Goal: Use online tool/utility: Utilize a website feature to perform a specific function

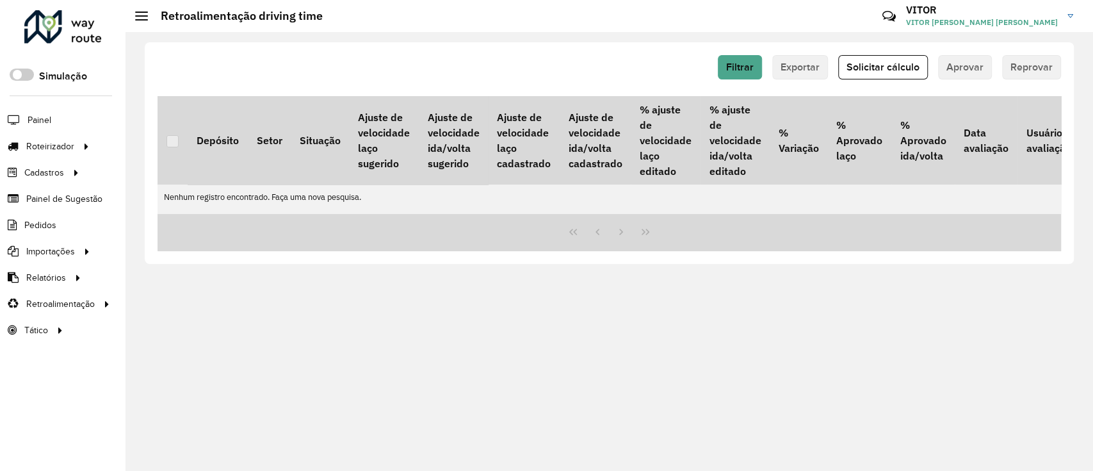
click at [862, 68] on span "Solicitar cálculo" at bounding box center [882, 66] width 73 height 11
click at [870, 58] on button "Solicitar cálculo" at bounding box center [883, 67] width 90 height 24
click at [885, 72] on span "Solicitar cálculo" at bounding box center [882, 66] width 73 height 11
click at [865, 58] on button "Solicitar cálculo" at bounding box center [883, 67] width 90 height 24
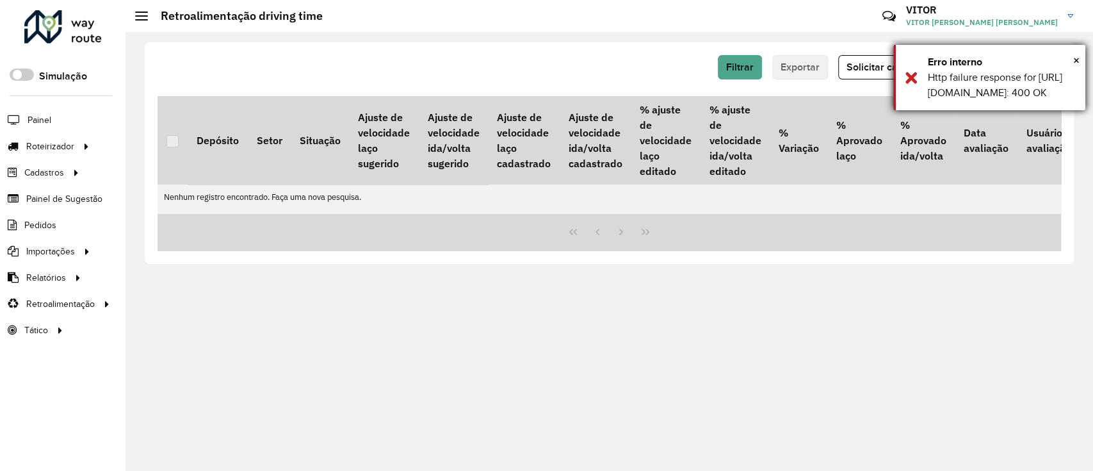
click at [978, 85] on div "Http failure response for [URL][DOMAIN_NAME]: 400 OK" at bounding box center [1002, 85] width 148 height 31
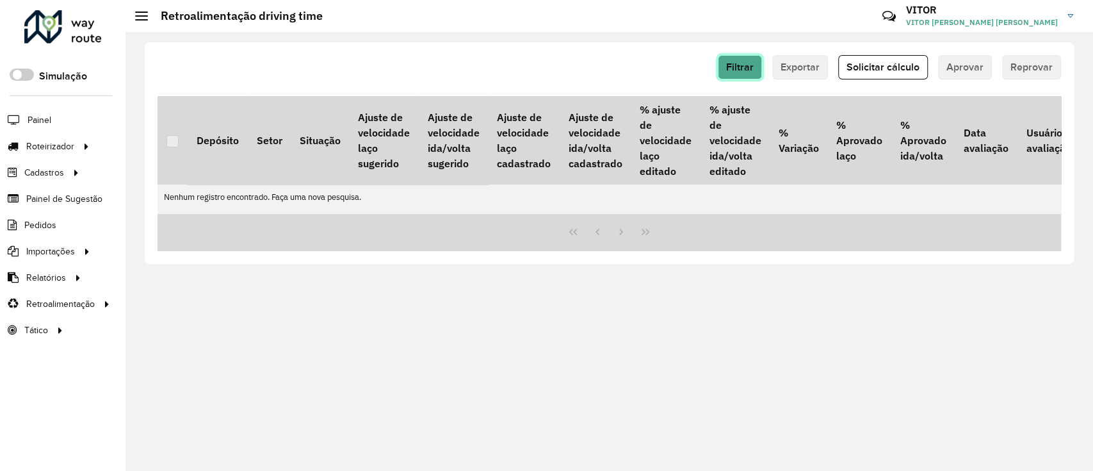
click at [759, 69] on button "Filtrar" at bounding box center [740, 67] width 44 height 24
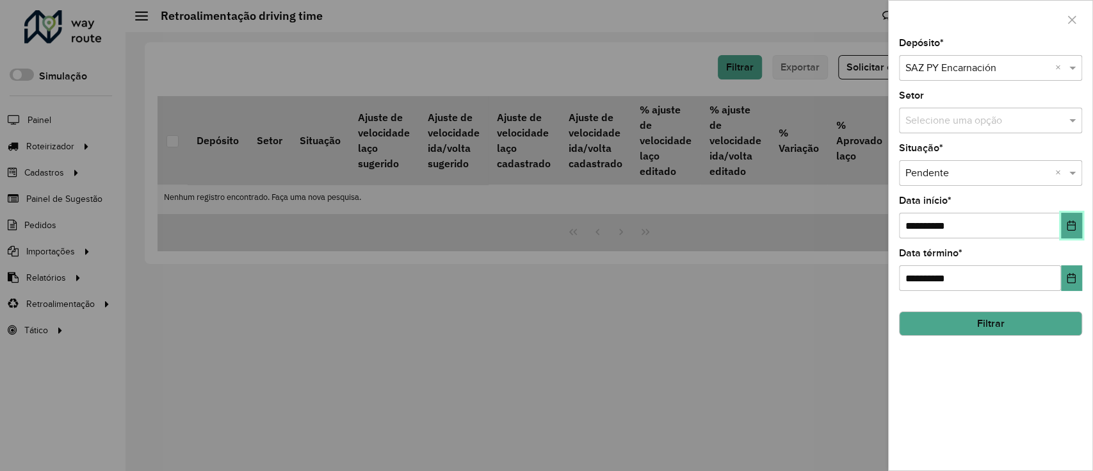
click at [1064, 228] on button "Choose Date" at bounding box center [1071, 226] width 21 height 26
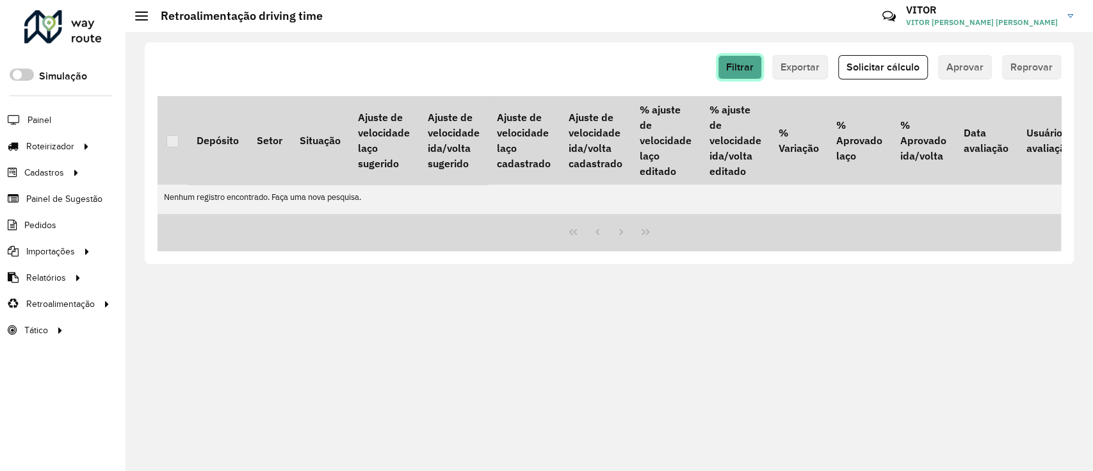
click at [757, 61] on button "Filtrar" at bounding box center [740, 67] width 44 height 24
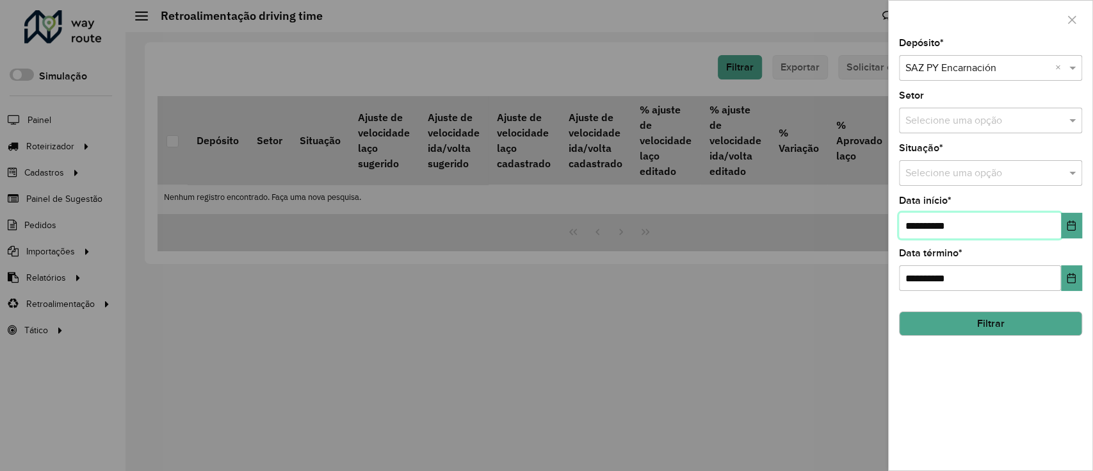
click at [1056, 230] on input "**********" at bounding box center [980, 226] width 162 height 26
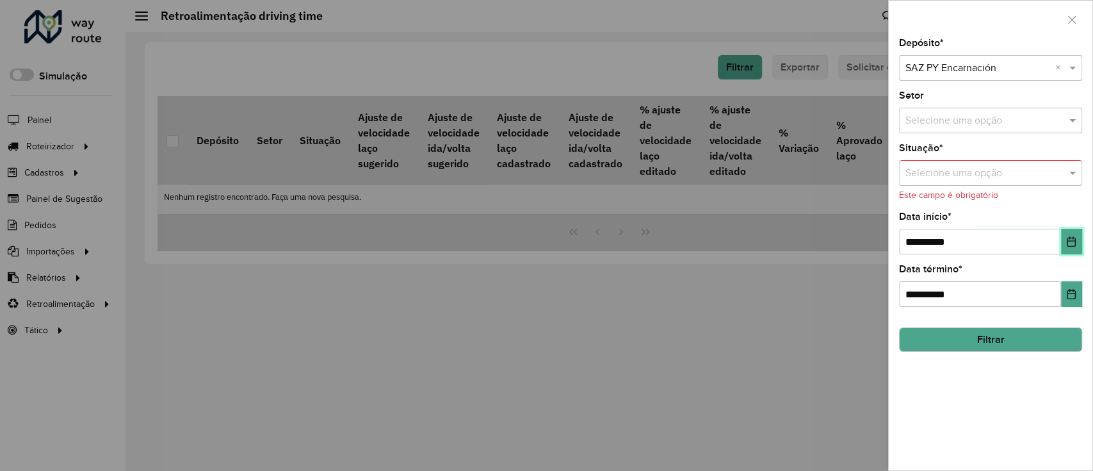
click at [1065, 232] on button "Choose Date" at bounding box center [1071, 242] width 21 height 26
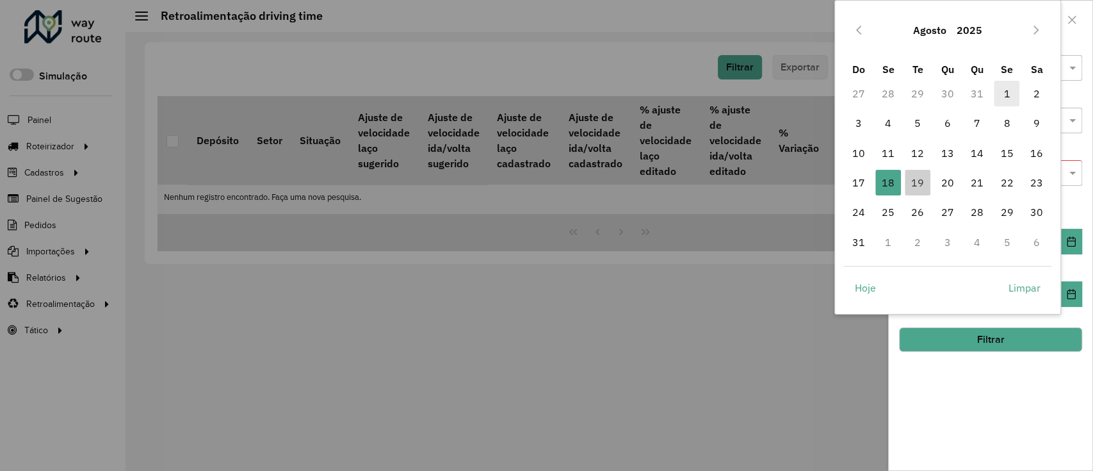
click at [1002, 101] on span "1" at bounding box center [1007, 94] width 26 height 26
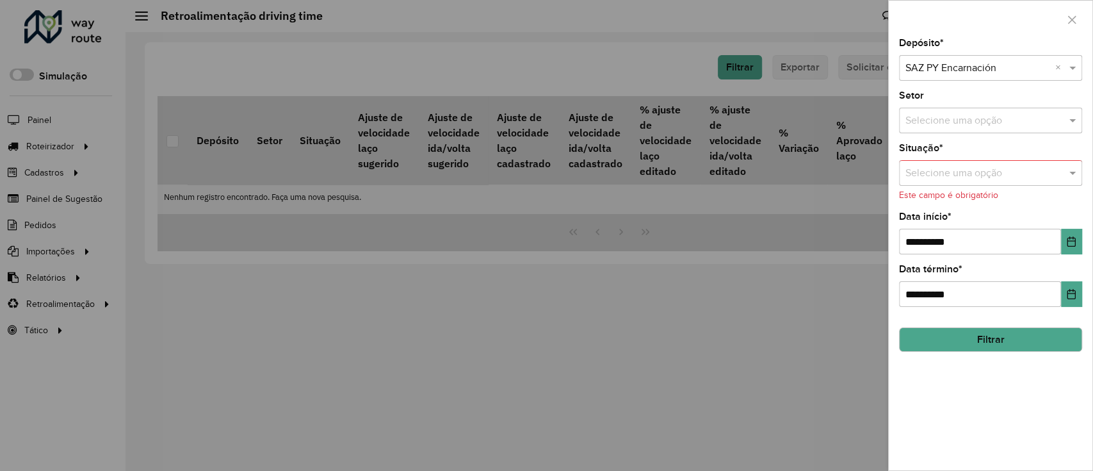
click at [1024, 346] on button "Filtrar" at bounding box center [990, 339] width 183 height 24
click at [1020, 341] on button "Filtrar" at bounding box center [990, 339] width 183 height 24
click at [972, 159] on div "Situação * Selecione uma opção Este campo é obrigatório" at bounding box center [990, 172] width 183 height 58
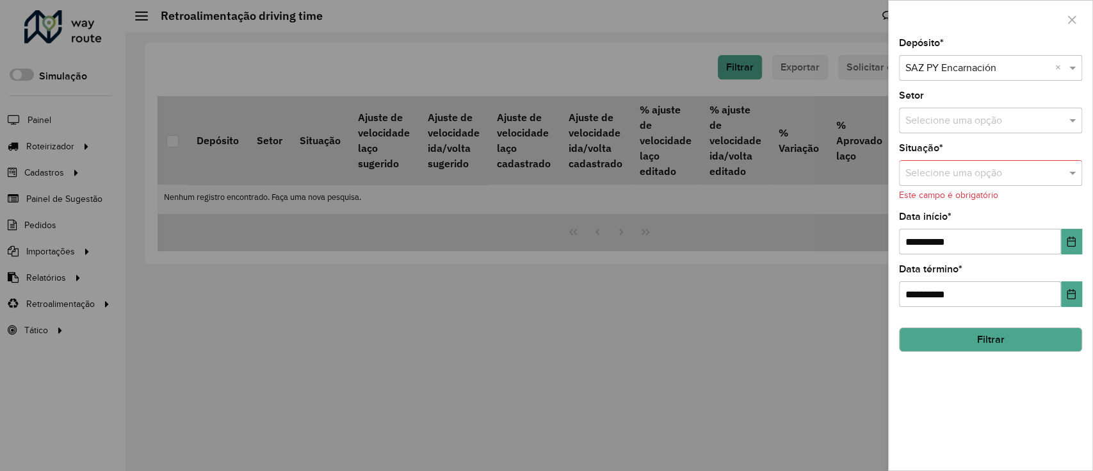
click at [972, 168] on input "text" at bounding box center [977, 173] width 145 height 15
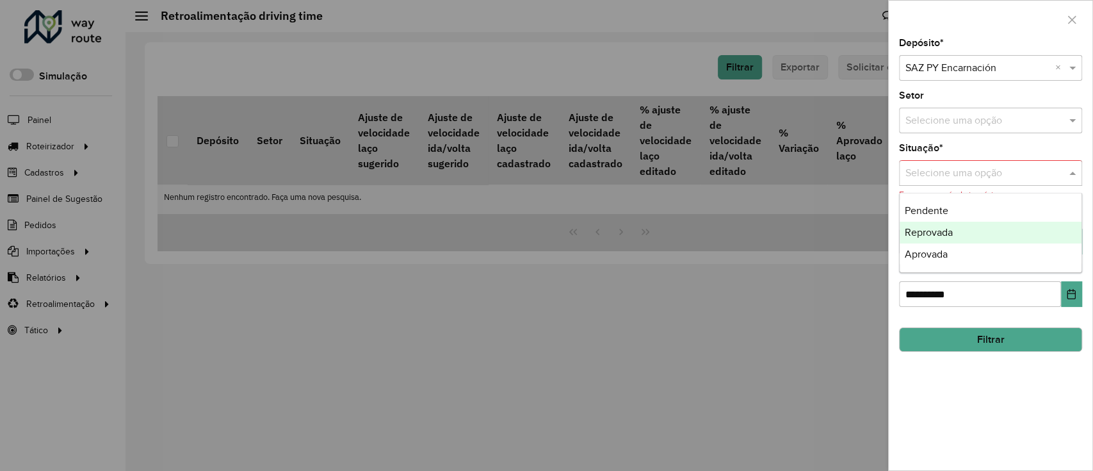
click at [958, 232] on div "Reprovada" at bounding box center [990, 232] width 182 height 22
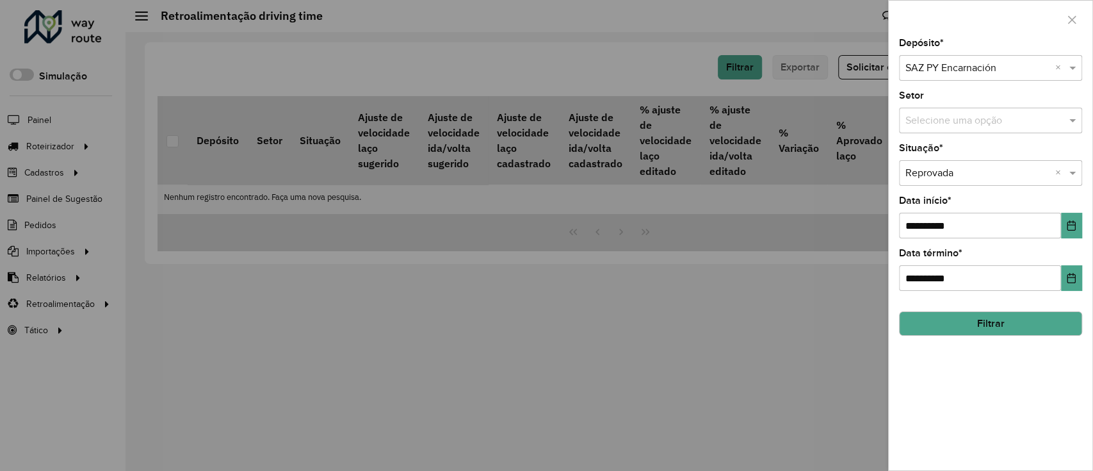
click at [978, 314] on button "Filtrar" at bounding box center [990, 323] width 183 height 24
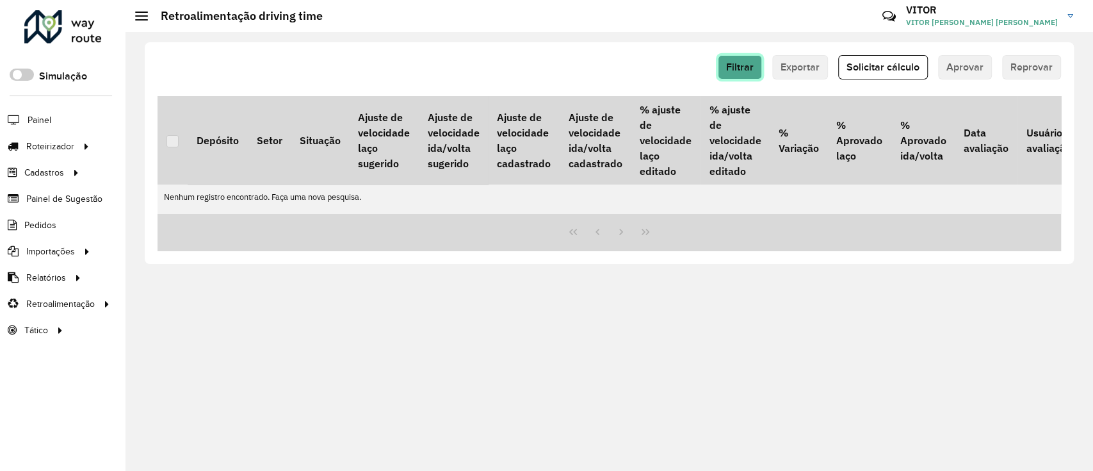
click at [743, 72] on span "Filtrar" at bounding box center [740, 66] width 28 height 11
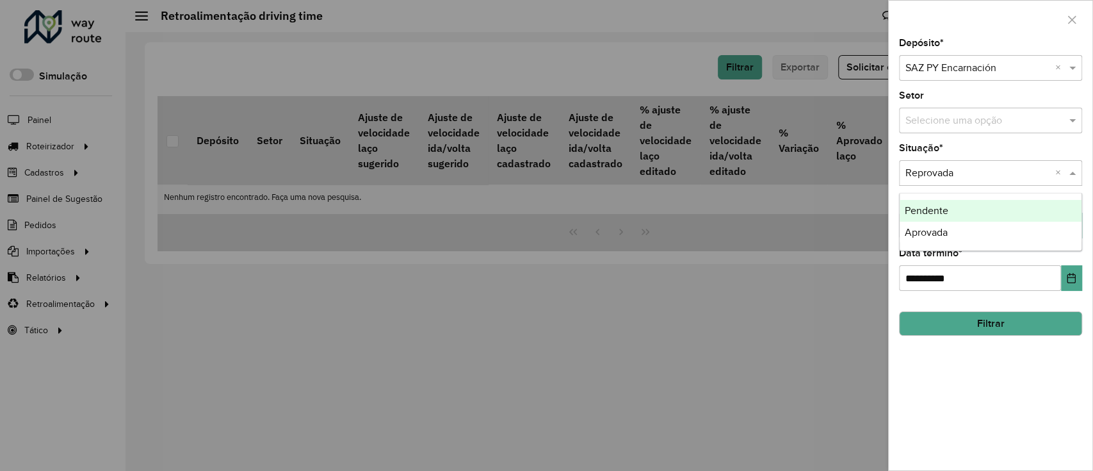
click at [1003, 179] on input "text" at bounding box center [977, 173] width 145 height 15
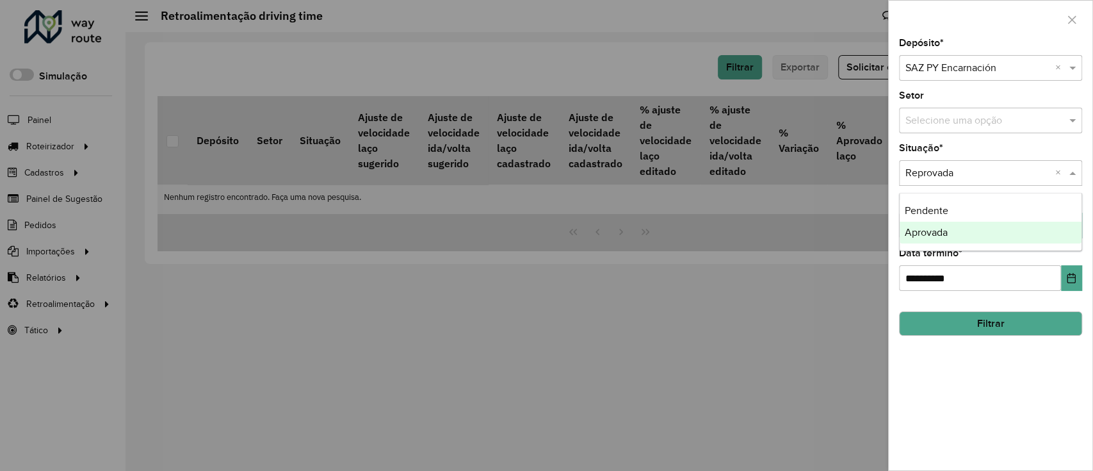
click at [944, 227] on span "Aprovada" at bounding box center [926, 232] width 43 height 11
click at [978, 318] on button "Filtrar" at bounding box center [990, 323] width 183 height 24
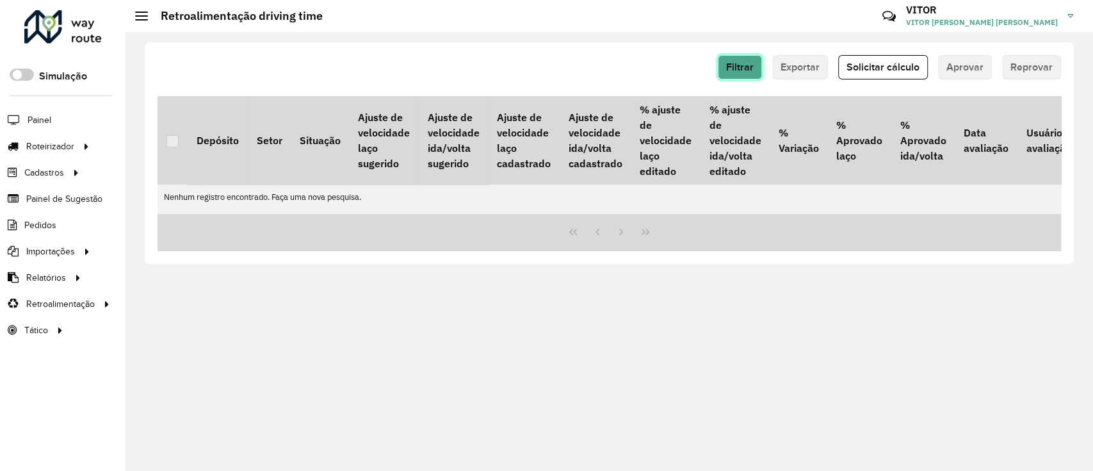
click at [751, 63] on span "Filtrar" at bounding box center [740, 66] width 28 height 11
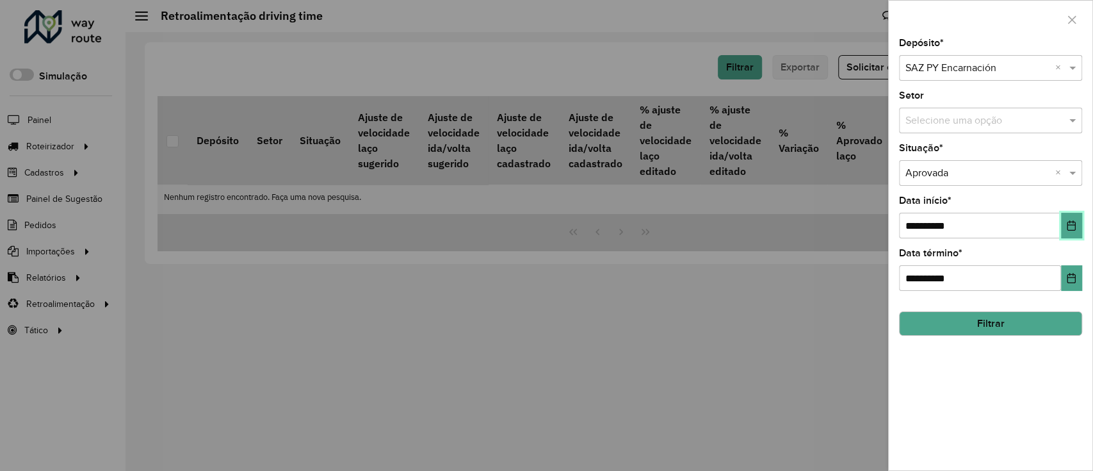
click at [1061, 221] on button "Choose Date" at bounding box center [1071, 226] width 21 height 26
click at [790, 86] on div at bounding box center [546, 235] width 1093 height 471
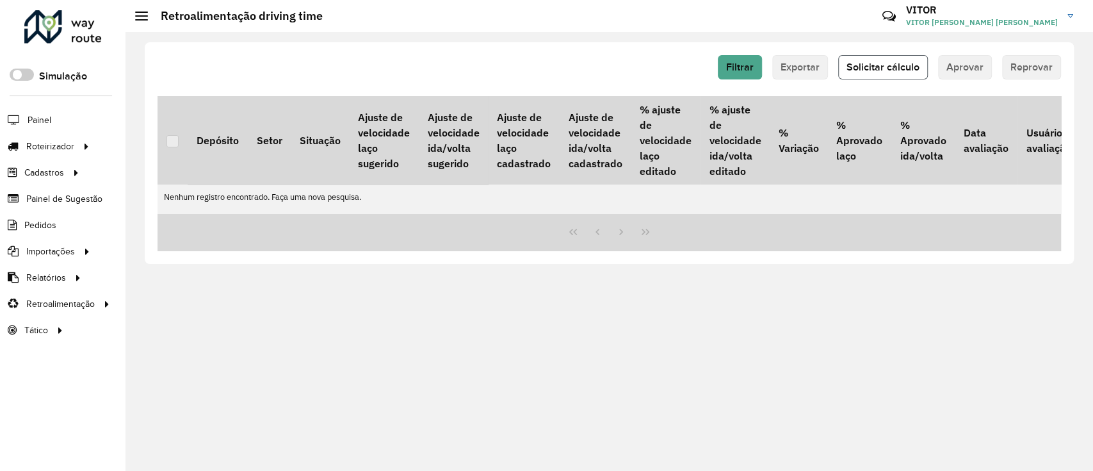
click at [855, 76] on button "Solicitar cálculo" at bounding box center [883, 67] width 90 height 24
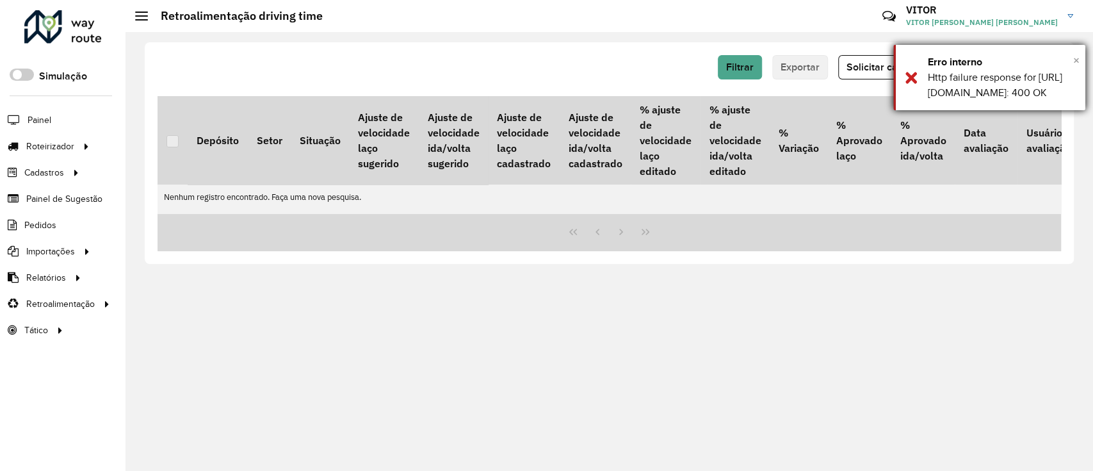
click at [1077, 64] on span "×" at bounding box center [1076, 60] width 6 height 14
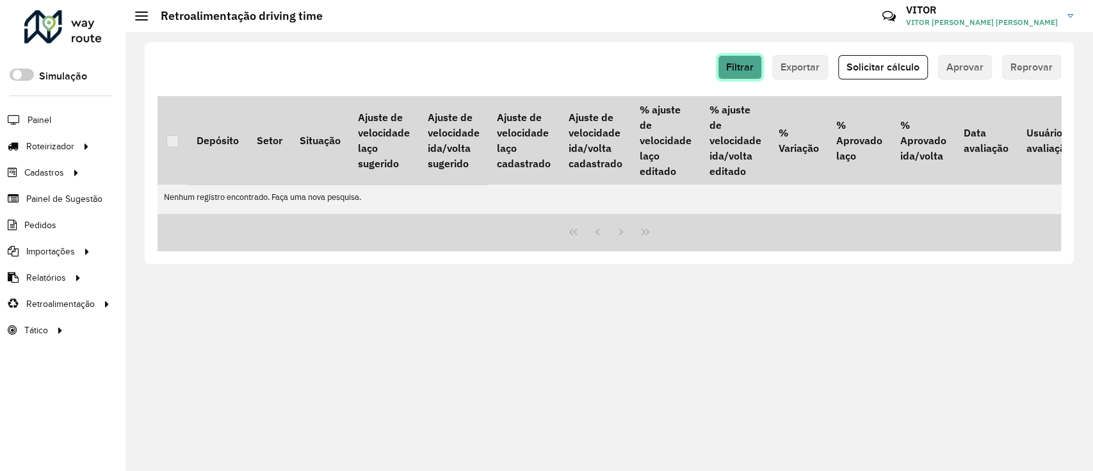
click at [753, 65] on span "Filtrar" at bounding box center [740, 66] width 28 height 11
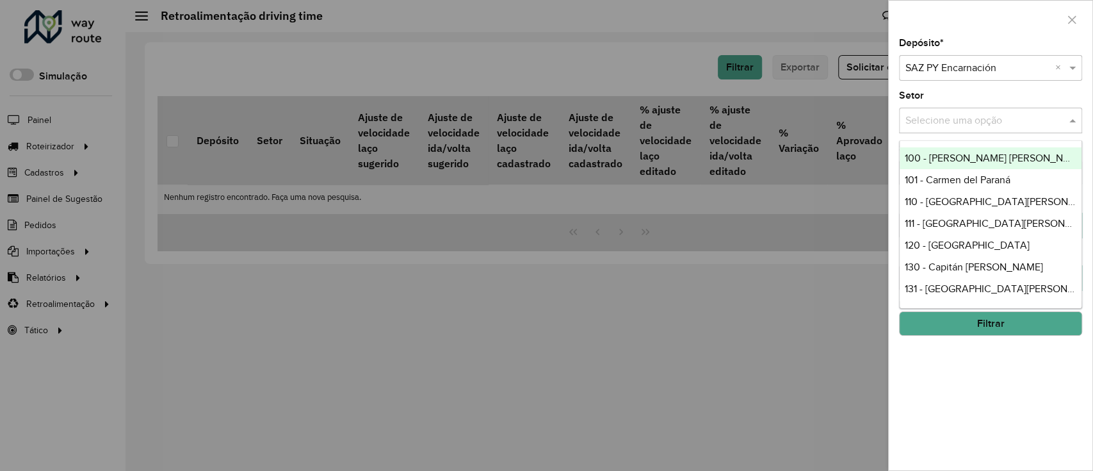
click at [950, 109] on div "Selecione uma opção" at bounding box center [990, 121] width 183 height 26
click at [962, 149] on div "100 - [PERSON_NAME] [PERSON_NAME]" at bounding box center [990, 158] width 182 height 22
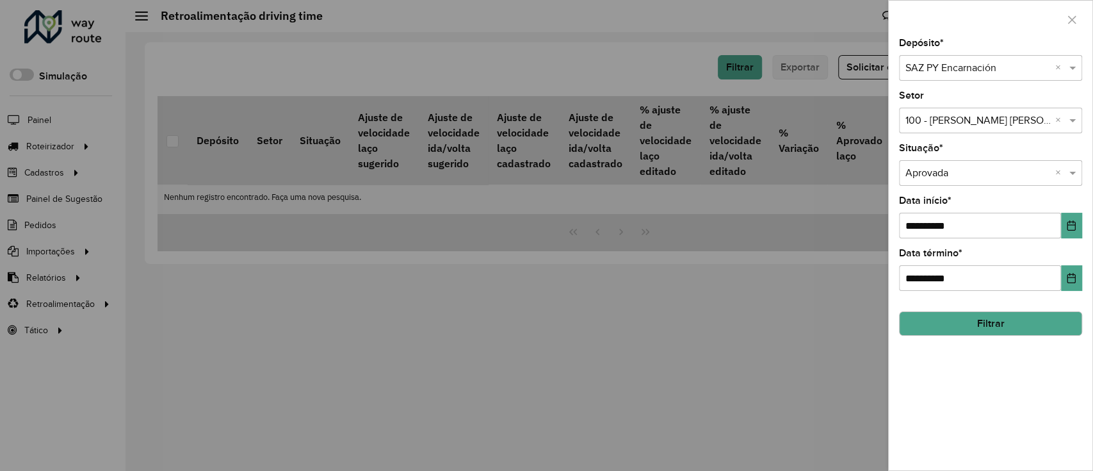
click at [997, 330] on button "Filtrar" at bounding box center [990, 323] width 183 height 24
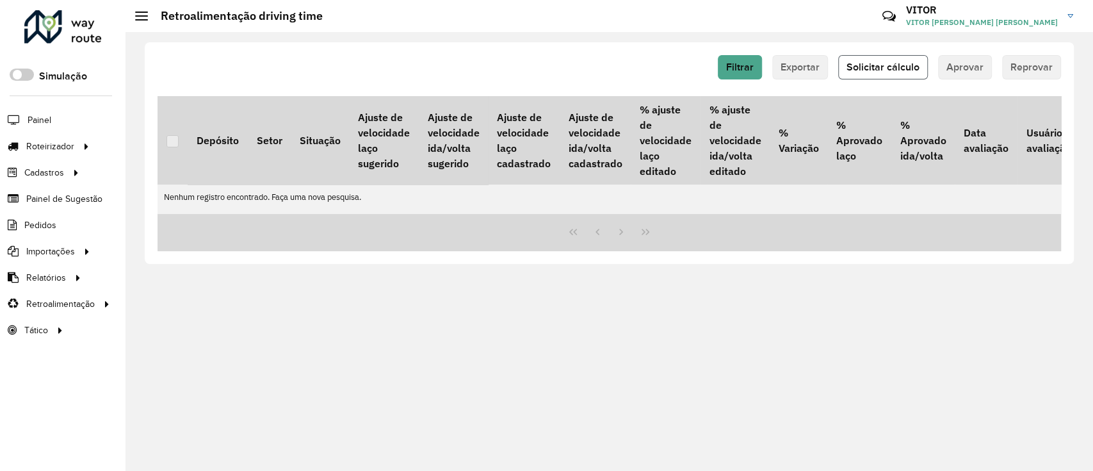
click at [872, 70] on span "Solicitar cálculo" at bounding box center [882, 66] width 73 height 11
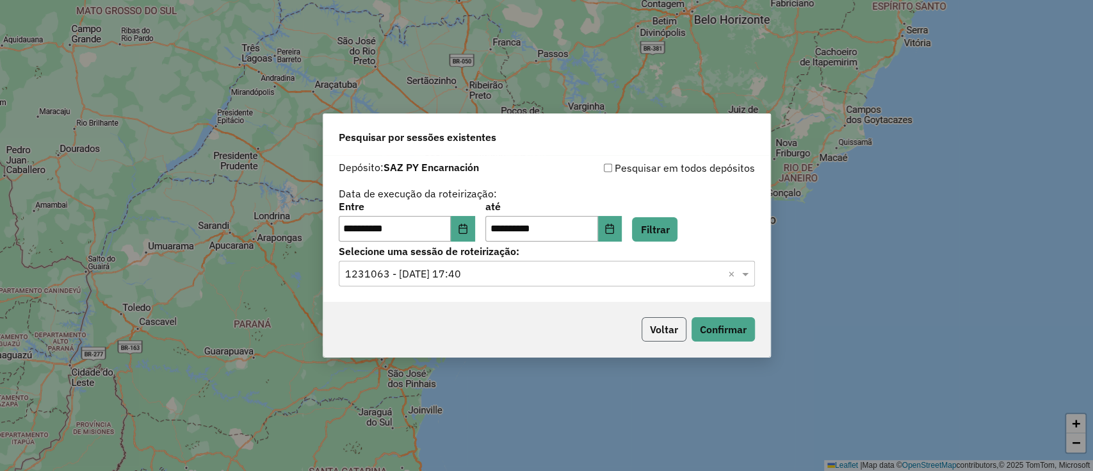
click at [672, 335] on button "Voltar" at bounding box center [663, 329] width 45 height 24
